Goal: Use online tool/utility: Utilize a website feature to perform a specific function

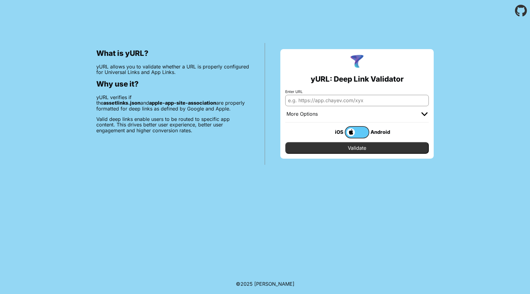
click at [315, 103] on input "Enter URL" at bounding box center [357, 100] width 144 height 11
paste input "[URL][DOMAIN_NAME]"
type input "[URL][DOMAIN_NAME]"
click at [329, 144] on input "Validate" at bounding box center [357, 148] width 144 height 12
